Goal: Task Accomplishment & Management: Use online tool/utility

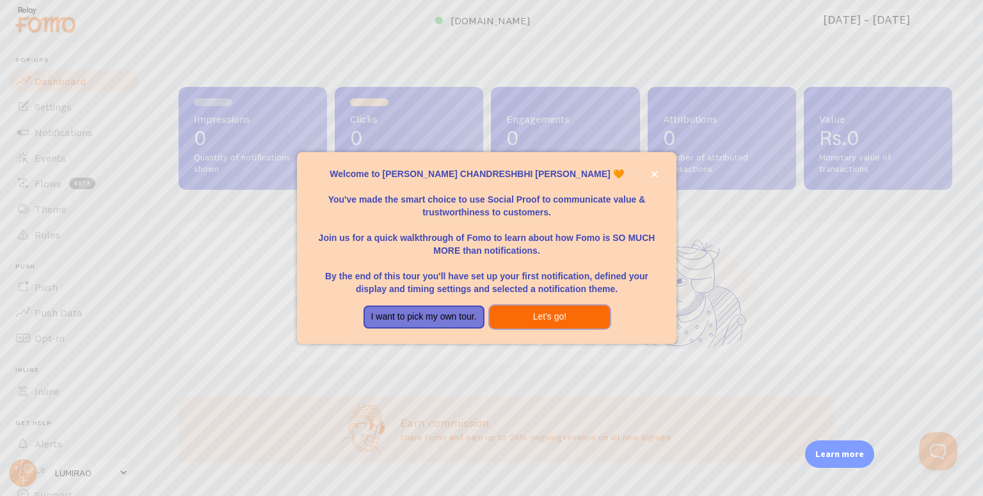
click at [527, 320] on button "Let's go!" at bounding box center [549, 317] width 121 height 23
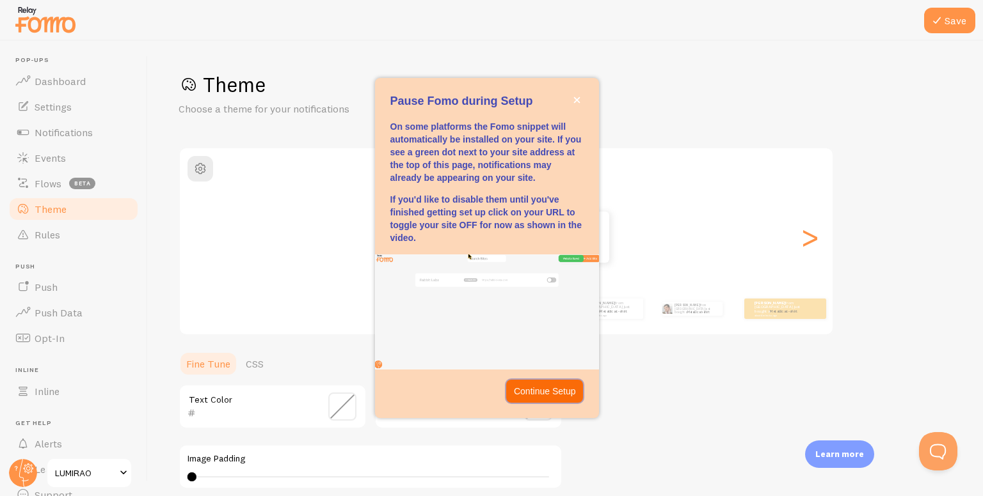
click at [566, 395] on p "Continue Setup" at bounding box center [545, 391] width 62 height 13
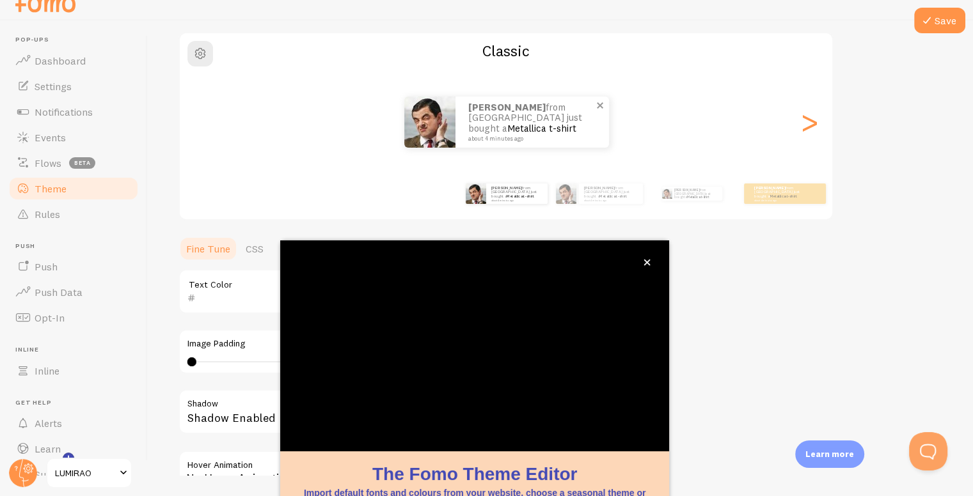
scroll to position [95, 0]
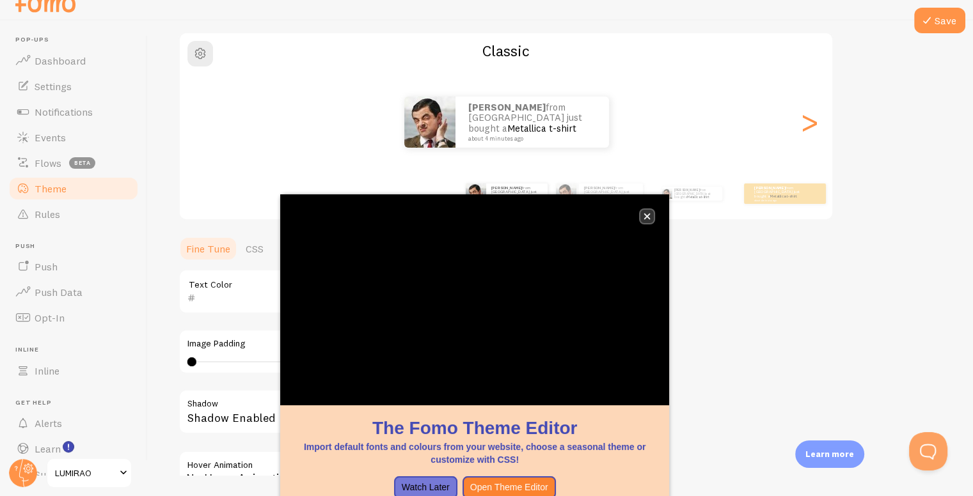
click at [647, 216] on icon "close," at bounding box center [647, 216] width 7 height 7
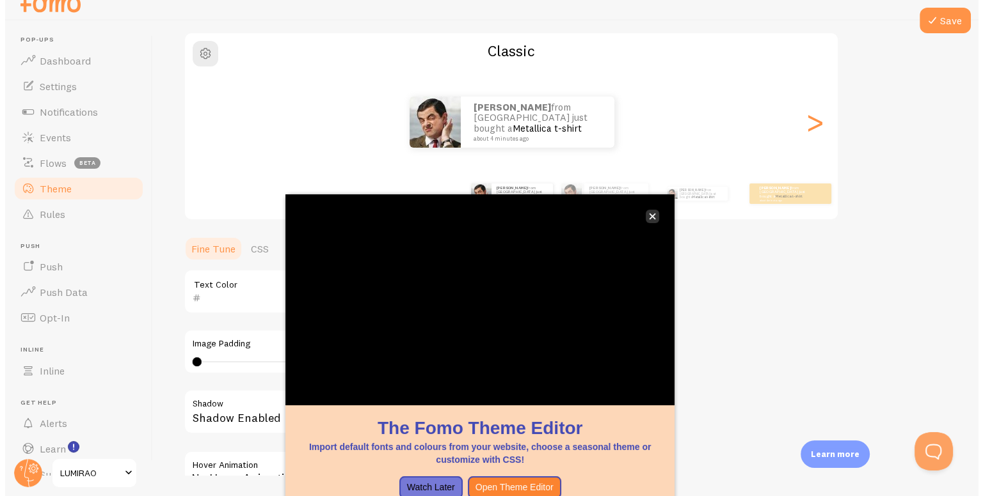
scroll to position [0, 0]
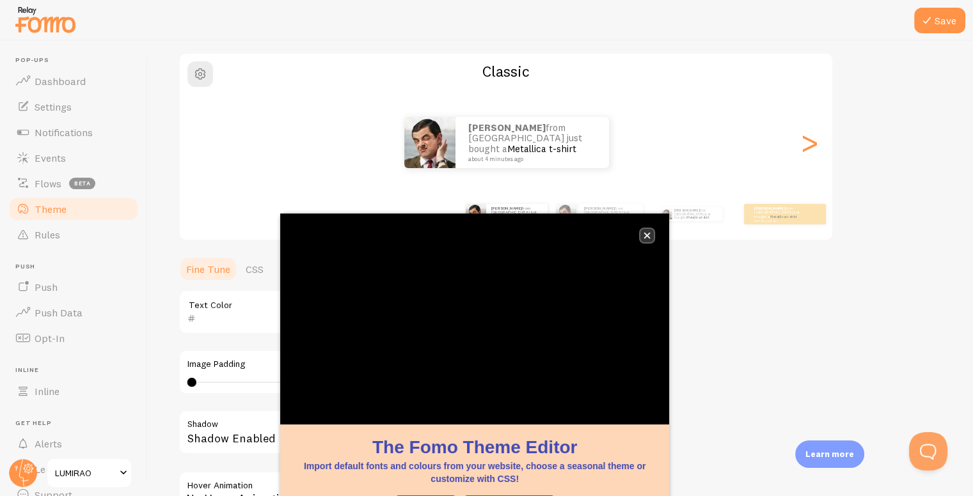
click at [644, 235] on icon "close," at bounding box center [647, 235] width 7 height 7
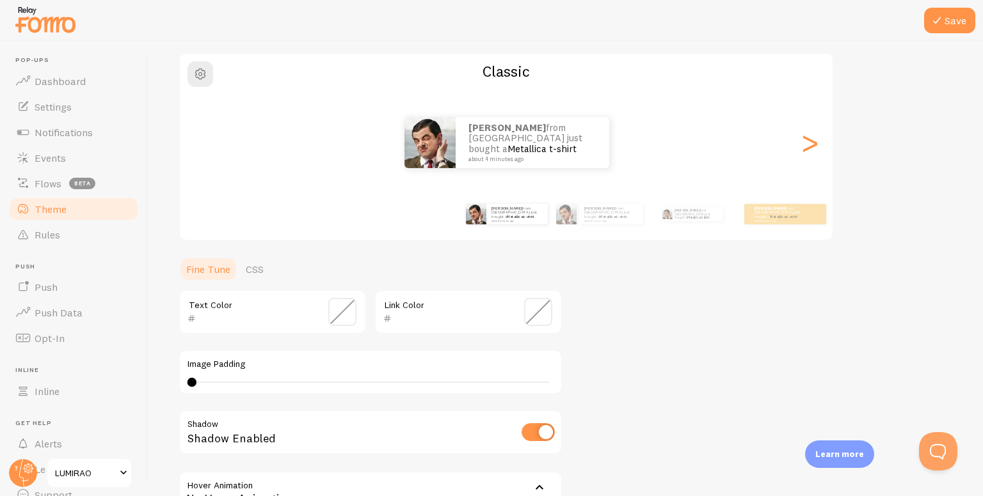
drag, startPoint x: 283, startPoint y: 263, endPoint x: 277, endPoint y: 265, distance: 6.7
click at [277, 265] on ul "Fine Tune CSS" at bounding box center [370, 270] width 384 height 26
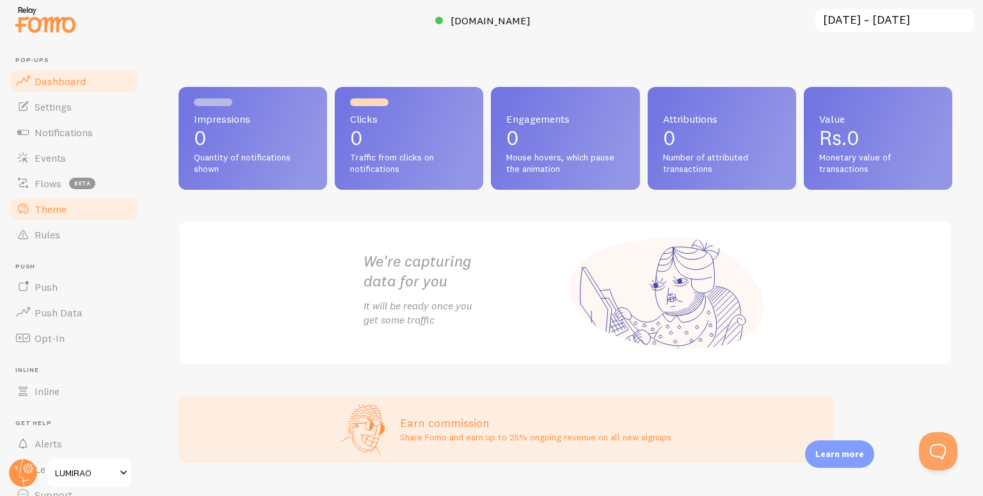
click at [95, 205] on link "Theme" at bounding box center [74, 209] width 132 height 26
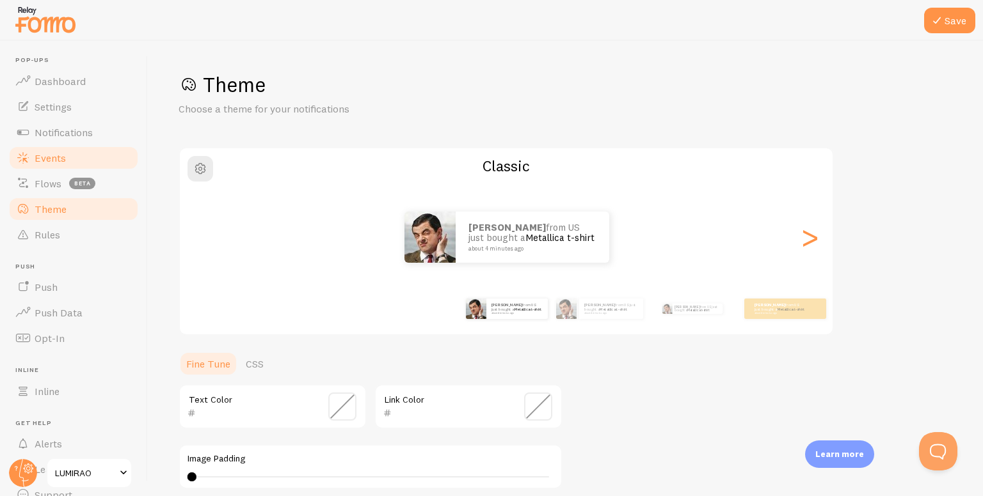
click at [79, 165] on link "Events" at bounding box center [74, 158] width 132 height 26
